Goal: Transaction & Acquisition: Download file/media

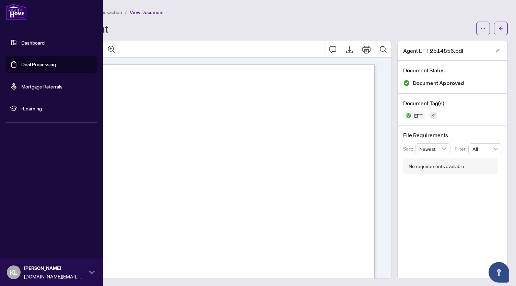
click at [21, 64] on link "Deal Processing" at bounding box center [38, 64] width 35 height 6
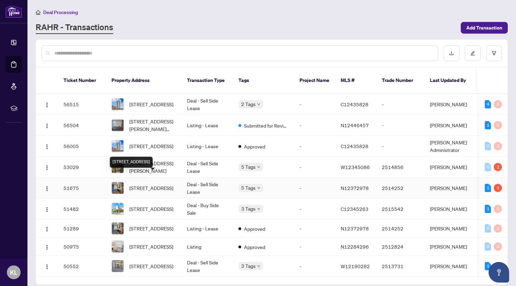
click at [150, 184] on span "[STREET_ADDRESS]" at bounding box center [151, 188] width 44 height 8
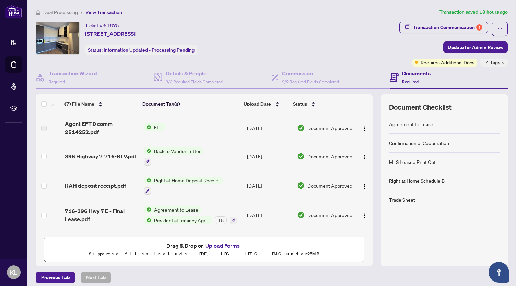
scroll to position [32, 0]
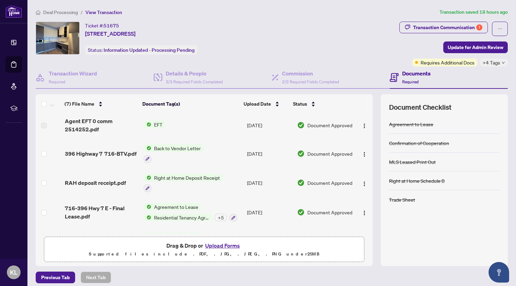
click at [117, 156] on span "396 Highway 7 716-BTV.pdf" at bounding box center [101, 153] width 72 height 8
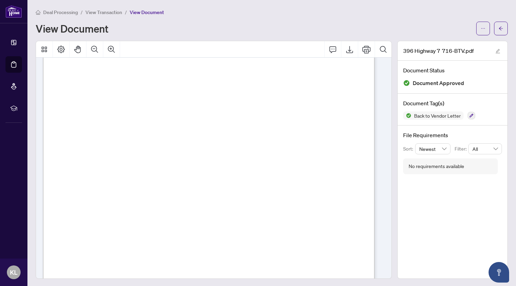
scroll to position [99, 0]
click at [484, 31] on button "button" at bounding box center [483, 29] width 14 height 14
click at [441, 45] on span "Download" at bounding box center [453, 43] width 52 height 8
